Goal: Transaction & Acquisition: Book appointment/travel/reservation

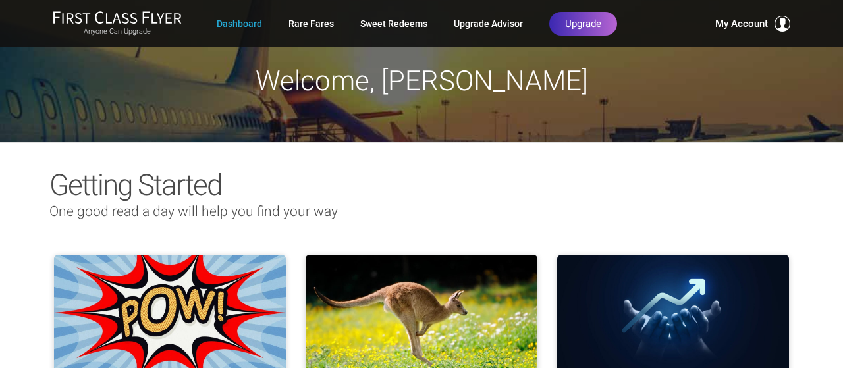
drag, startPoint x: 840, startPoint y: 7, endPoint x: 832, endPoint y: 56, distance: 49.5
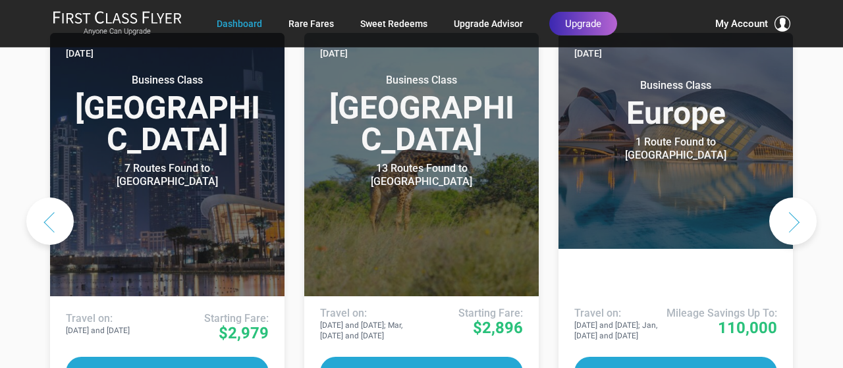
scroll to position [752, 0]
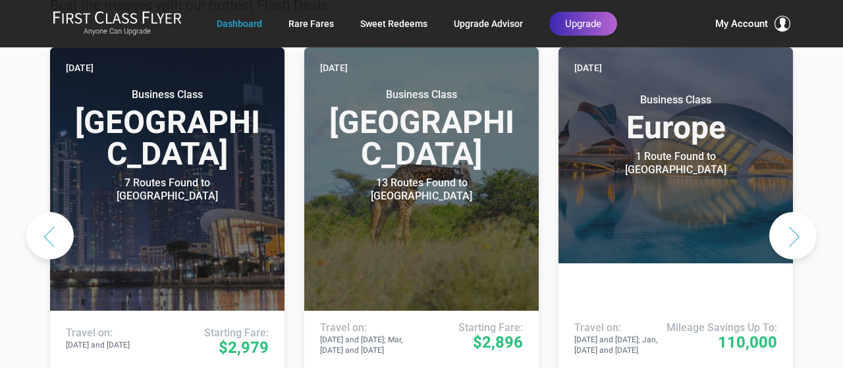
click at [794, 212] on button "Next slide" at bounding box center [792, 235] width 47 height 47
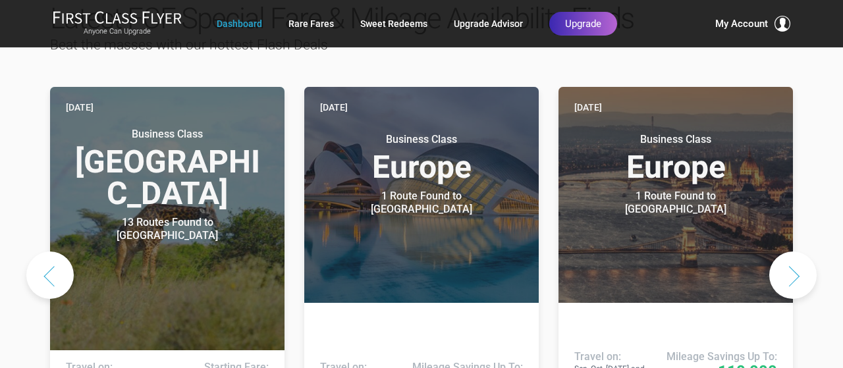
scroll to position [718, 0]
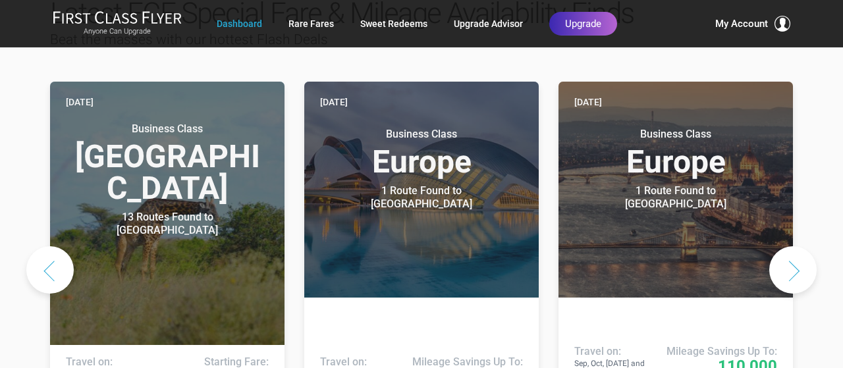
click at [808, 246] on button "Next slide" at bounding box center [792, 269] width 47 height 47
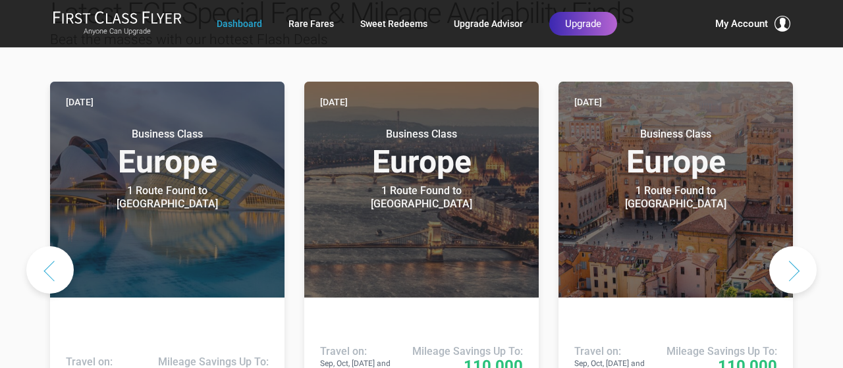
click at [788, 246] on button "Next slide" at bounding box center [792, 269] width 47 height 47
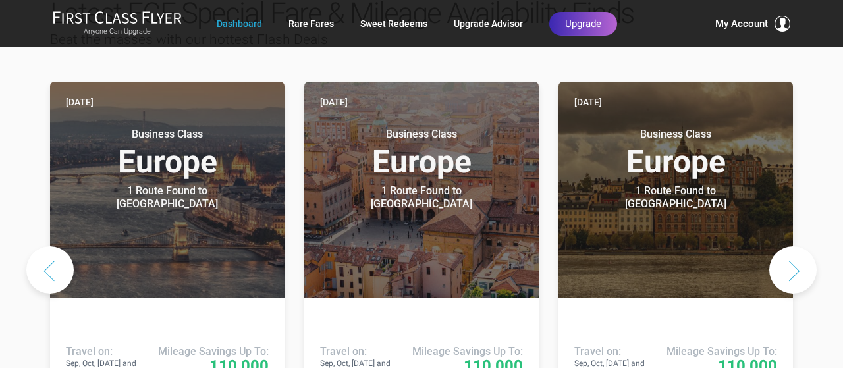
click at [790, 246] on button "Next slide" at bounding box center [792, 269] width 47 height 47
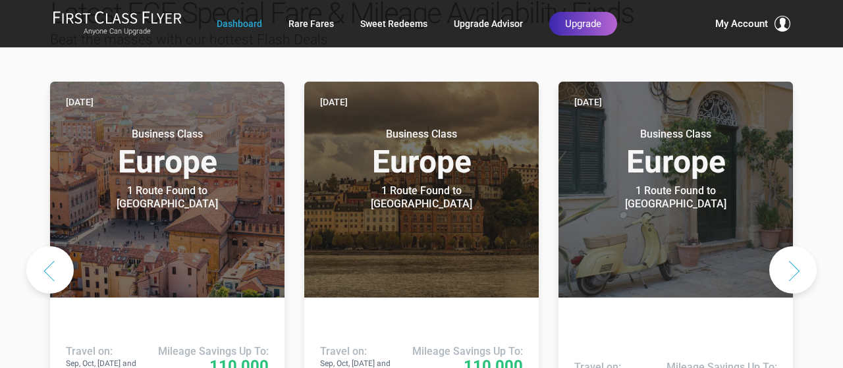
click at [802, 246] on button "Next slide" at bounding box center [792, 269] width 47 height 47
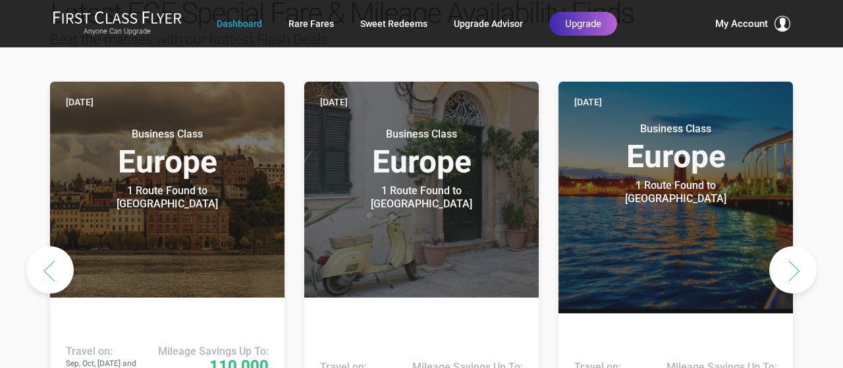
click at [795, 246] on button "Next slide" at bounding box center [792, 269] width 47 height 47
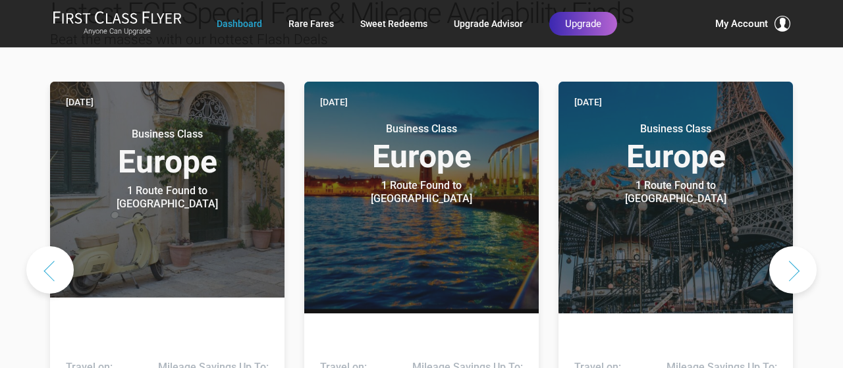
click at [784, 246] on button "Next slide" at bounding box center [792, 269] width 47 height 47
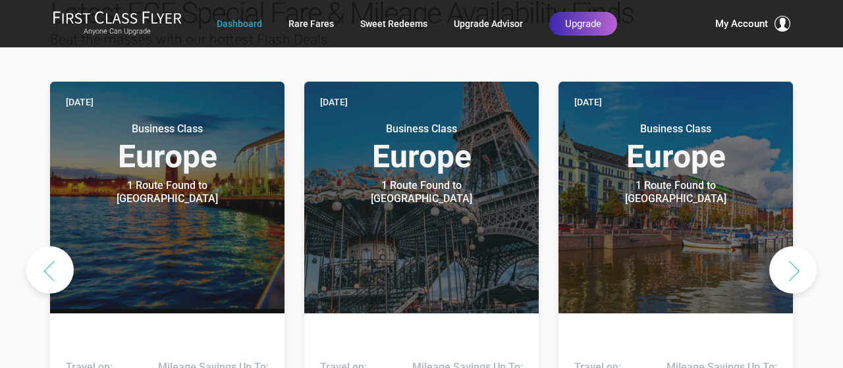
click at [783, 246] on button "Next slide" at bounding box center [792, 269] width 47 height 47
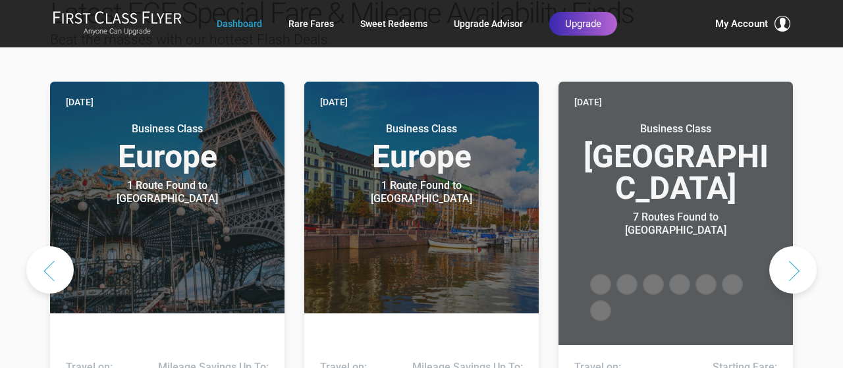
click at [786, 246] on button "Next slide" at bounding box center [792, 269] width 47 height 47
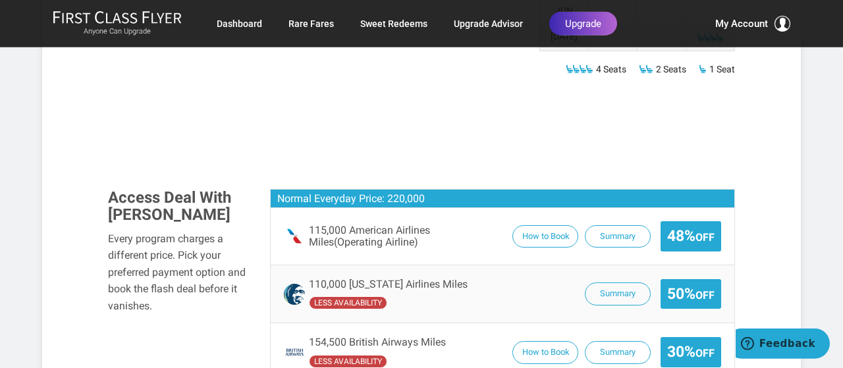
scroll to position [937, 0]
